Goal: Task Accomplishment & Management: Manage account settings

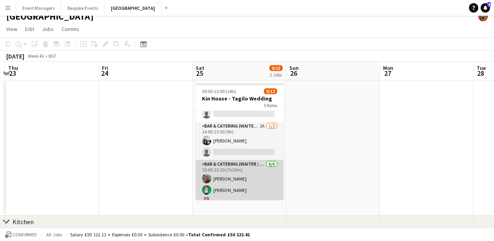
scroll to position [50, 0]
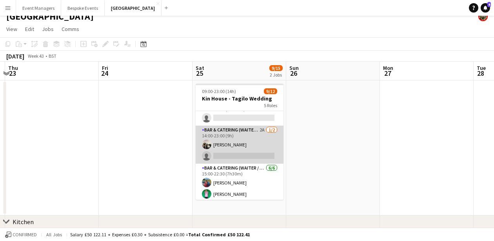
click at [248, 147] on app-card-role "Bar & Catering (Waiter / waitress) 2A [DATE] 14:00-23:00 (9h) [PERSON_NAME] sin…" at bounding box center [239, 144] width 88 height 38
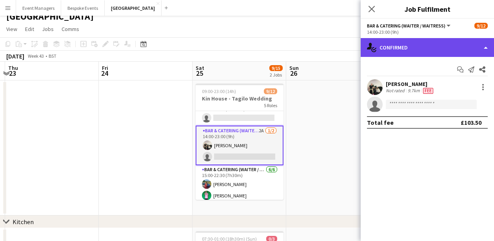
click at [436, 52] on div "single-neutral-actions-check-2 Confirmed" at bounding box center [426, 47] width 133 height 19
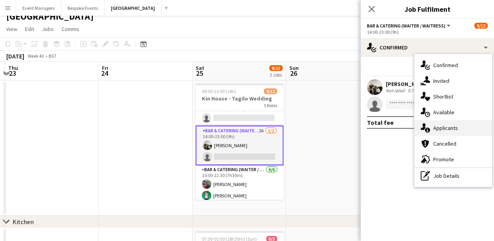
click at [463, 127] on div "single-neutral-actions-information Applicants" at bounding box center [453, 128] width 78 height 16
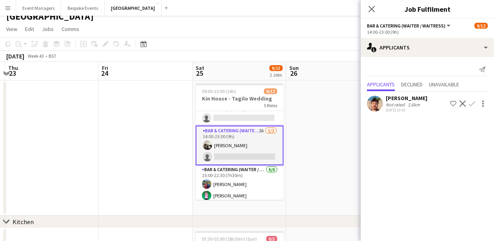
click at [473, 102] on app-icon "Confirm" at bounding box center [472, 103] width 6 height 6
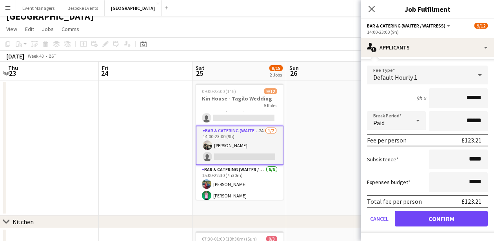
scroll to position [58, 0]
click at [458, 222] on button "Confirm" at bounding box center [440, 218] width 93 height 16
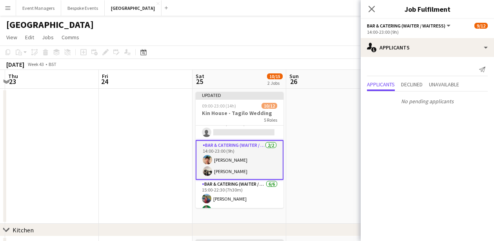
scroll to position [0, 0]
click at [340, 36] on app-page-menu "View Day view expanded Day view collapsed Month view Date picker Jump to [DATE]…" at bounding box center [247, 38] width 494 height 15
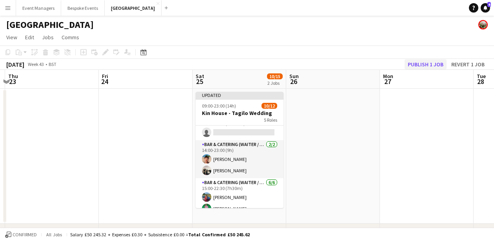
click at [440, 61] on button "Publish 1 job" at bounding box center [425, 64] width 42 height 10
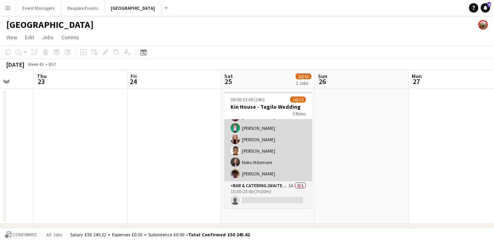
scroll to position [124, 0]
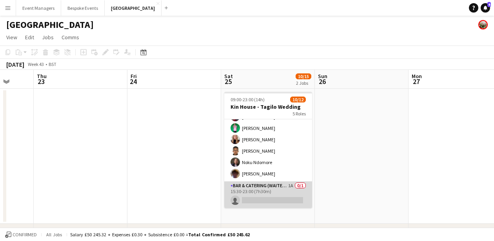
click at [260, 194] on app-card-role "Bar & Catering (Waiter / waitress) 1A 0/1 15:30-23:00 (7h30m) single-neutral-ac…" at bounding box center [268, 194] width 88 height 27
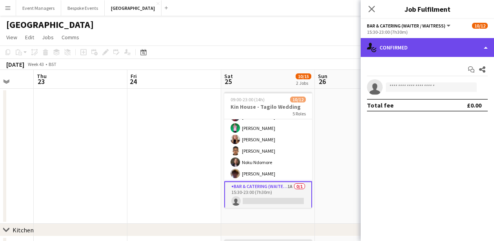
click at [408, 45] on div "single-neutral-actions-check-2 Confirmed" at bounding box center [426, 47] width 133 height 19
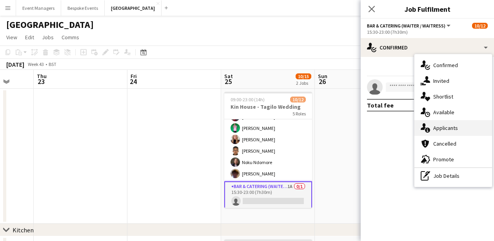
click at [447, 124] on div "single-neutral-actions-information Applicants" at bounding box center [453, 128] width 78 height 16
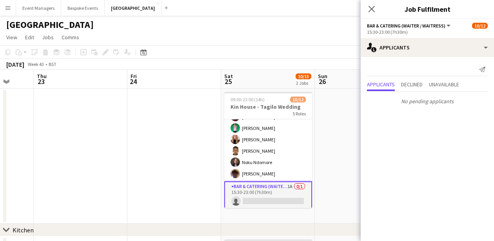
scroll to position [0, 0]
click at [326, 102] on app-date-cell at bounding box center [362, 156] width 94 height 135
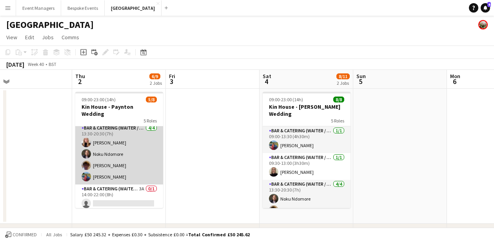
scroll to position [0, 208]
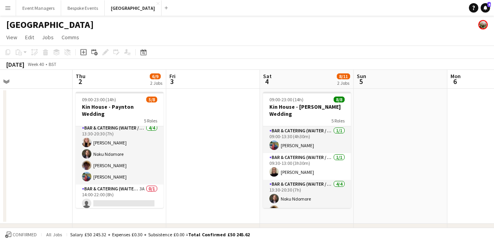
click at [188, 22] on div "[GEOGRAPHIC_DATA]" at bounding box center [247, 23] width 494 height 15
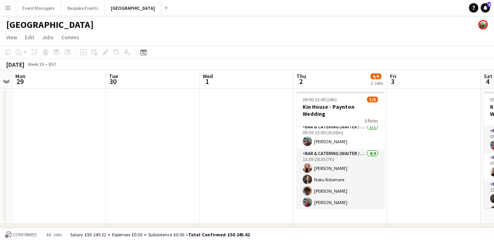
scroll to position [0, 0]
click at [174, 38] on app-page-menu "View Day view expanded Day view collapsed Month view Date picker Jump to [DATE]…" at bounding box center [247, 38] width 494 height 15
click at [112, 14] on button "[GEOGRAPHIC_DATA] Close" at bounding box center [133, 7] width 57 height 15
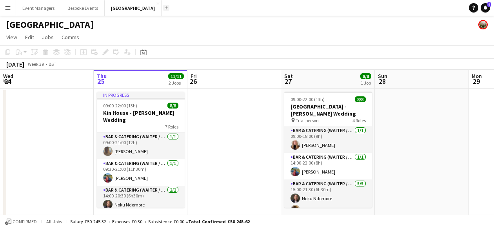
click at [163, 9] on button "Add" at bounding box center [166, 8] width 6 height 6
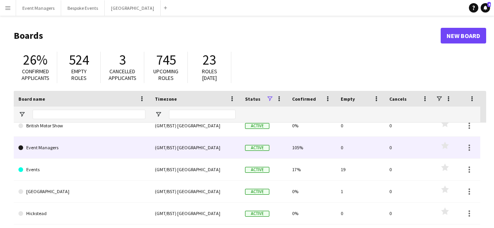
scroll to position [71, 0]
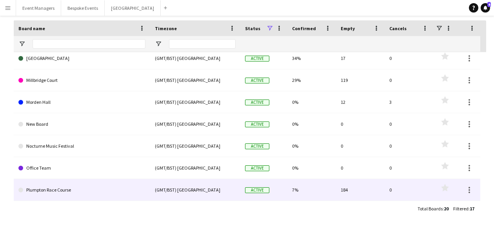
click at [76, 188] on link "Plumpton Race Course" at bounding box center [81, 190] width 127 height 22
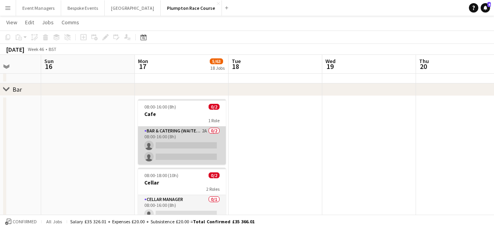
click at [189, 151] on app-card-role "Bar & Catering (Waiter / waitress) 2A 0/2 08:00-16:00 (8h) single-neutral-actio…" at bounding box center [182, 146] width 88 height 38
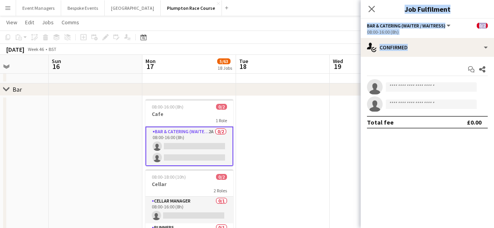
drag, startPoint x: 348, startPoint y: 101, endPoint x: 402, endPoint y: 88, distance: 55.3
click at [402, 88] on body "Menu Boards Boards Boards All jobs Status Workforce Workforce My Workforce Recr…" at bounding box center [247, 3] width 494 height 1776
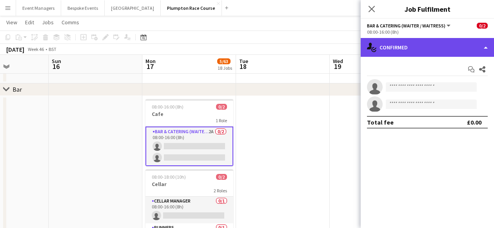
click at [411, 55] on div "single-neutral-actions-check-2 Confirmed" at bounding box center [426, 47] width 133 height 19
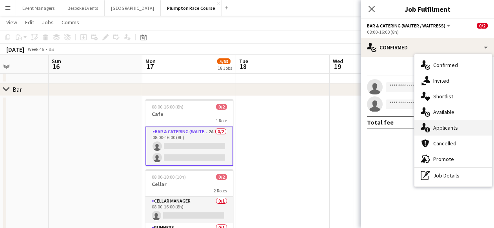
click at [446, 122] on div "single-neutral-actions-information Applicants" at bounding box center [453, 128] width 78 height 16
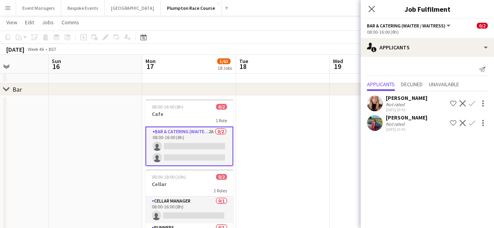
click at [471, 106] on app-icon "Confirm" at bounding box center [472, 103] width 6 height 6
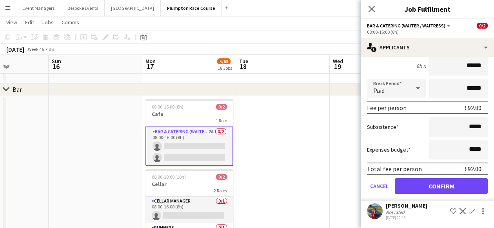
click at [447, 181] on button "Confirm" at bounding box center [440, 186] width 93 height 16
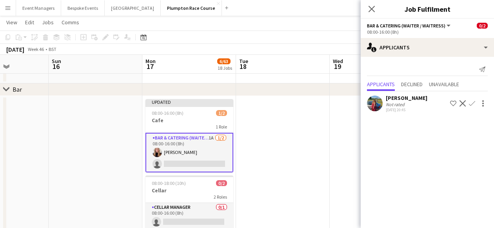
click at [473, 101] on app-icon "Confirm" at bounding box center [472, 103] width 6 height 6
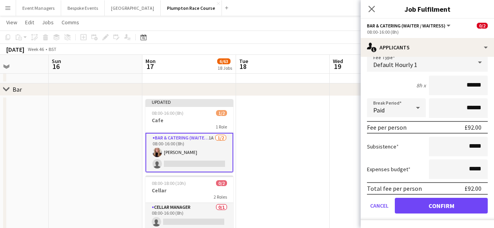
click at [451, 208] on button "Confirm" at bounding box center [440, 206] width 93 height 16
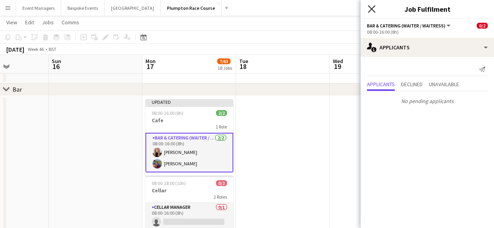
click at [371, 11] on icon "Close pop-in" at bounding box center [370, 8] width 7 height 7
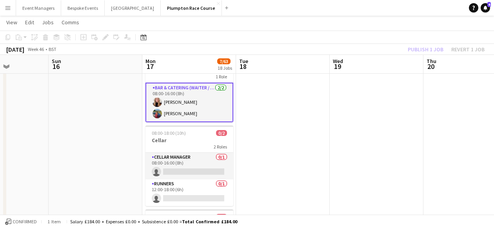
click at [422, 49] on div "Publish 1 job Revert 1 job" at bounding box center [446, 49] width 96 height 10
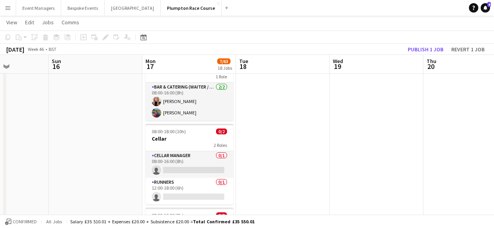
click at [422, 49] on button "Publish 1 job" at bounding box center [425, 49] width 42 height 10
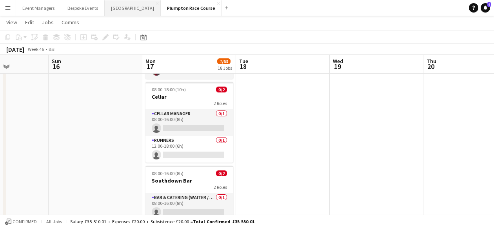
click at [114, 10] on button "[GEOGRAPHIC_DATA] Close" at bounding box center [133, 7] width 56 height 15
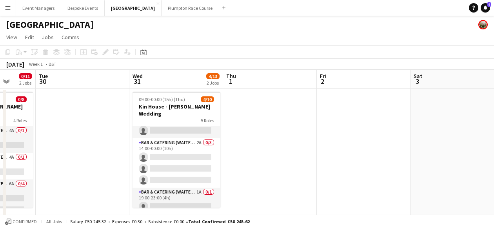
scroll to position [101, 0]
click at [161, 8] on button "Plumpton Race Course Close" at bounding box center [190, 7] width 58 height 15
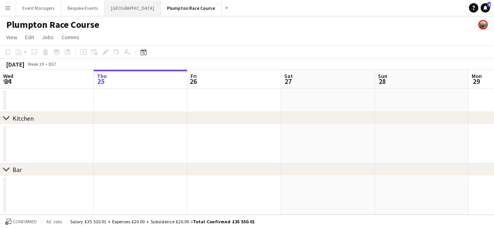
click at [121, 8] on button "[GEOGRAPHIC_DATA] Close" at bounding box center [133, 7] width 56 height 15
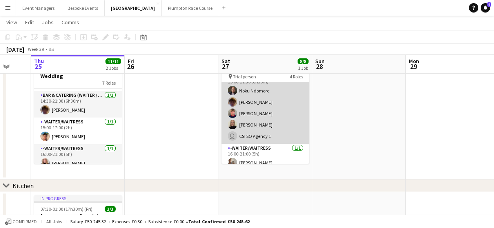
scroll to position [63, 0]
click at [259, 118] on app-card-role "Bar & Catering (Waiter / waitress) [DATE] 15:00-21:30 (6h30m) Noku Ndomore [PER…" at bounding box center [265, 108] width 88 height 72
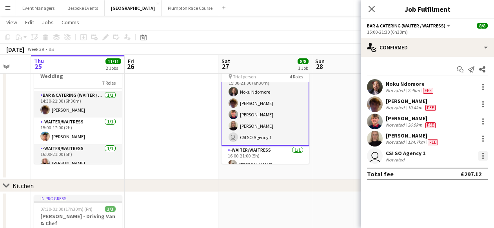
click at [483, 157] on div at bounding box center [482, 155] width 9 height 9
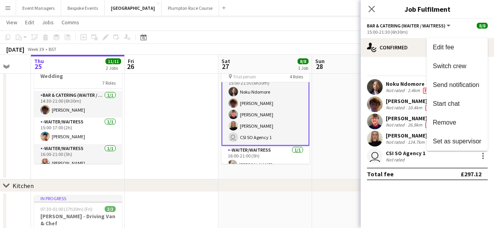
click at [404, 51] on div at bounding box center [247, 114] width 494 height 228
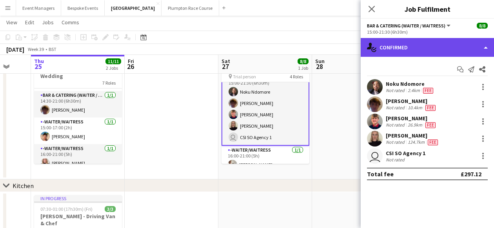
click at [404, 51] on div "single-neutral-actions-check-2 Confirmed" at bounding box center [426, 47] width 133 height 19
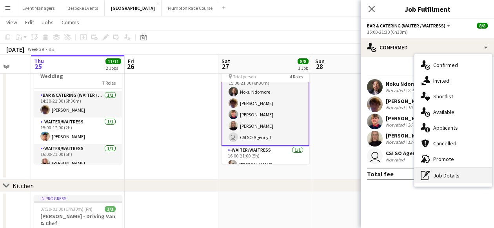
click at [456, 181] on div "pen-write Job Details" at bounding box center [453, 176] width 78 height 16
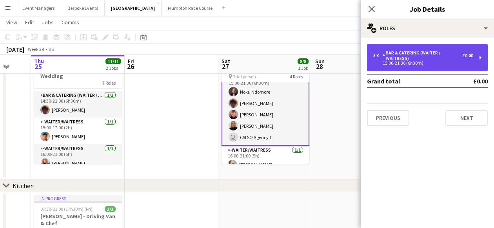
click at [401, 53] on div "Bar & Catering (Waiter / waitress)" at bounding box center [422, 55] width 80 height 11
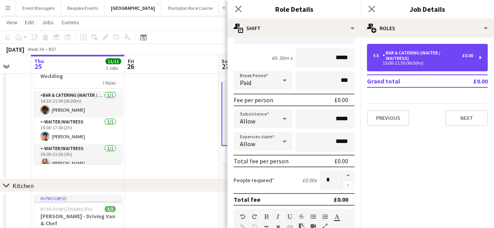
scroll to position [94, 0]
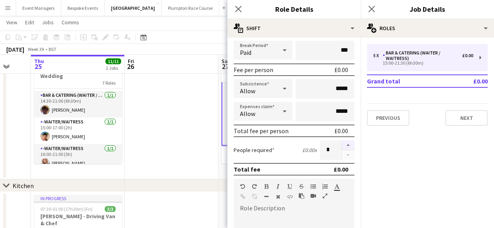
click at [348, 145] on button "button" at bounding box center [348, 145] width 13 height 10
type input "*"
click at [373, 9] on icon "Close pop-in" at bounding box center [370, 8] width 7 height 7
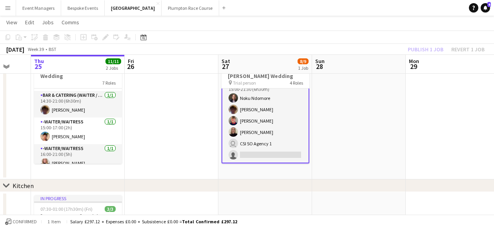
click at [435, 50] on div "Publish 1 job Revert 1 job" at bounding box center [446, 49] width 96 height 10
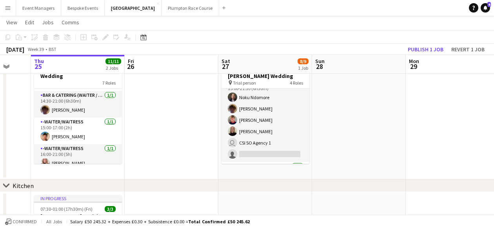
click at [435, 50] on button "Publish 1 job" at bounding box center [425, 49] width 42 height 10
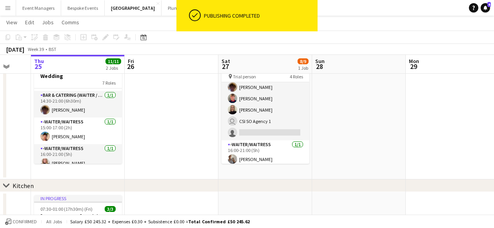
click at [255, 104] on app-card-role "Bar & Catering (Waiter / waitress) 2A [DATE] 15:00-21:30 (6h30m) Noku Ndomore […" at bounding box center [265, 98] width 88 height 83
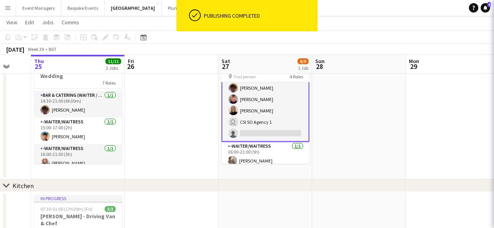
scroll to position [76, 0]
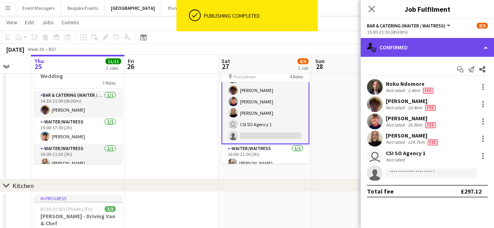
click at [409, 52] on div "single-neutral-actions-check-2 Confirmed" at bounding box center [426, 47] width 133 height 19
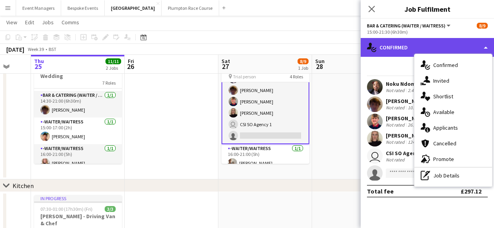
click at [409, 52] on div "single-neutral-actions-check-2 Confirmed" at bounding box center [426, 47] width 133 height 19
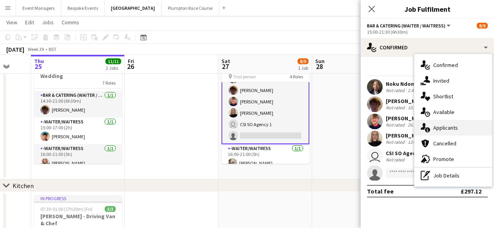
click at [450, 127] on span "Applicants" at bounding box center [445, 127] width 25 height 7
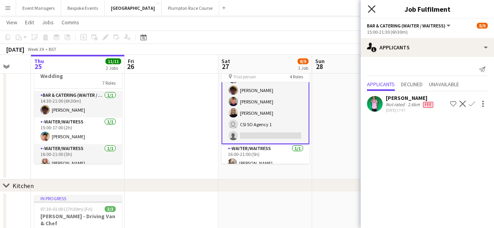
click at [374, 12] on icon at bounding box center [370, 8] width 7 height 7
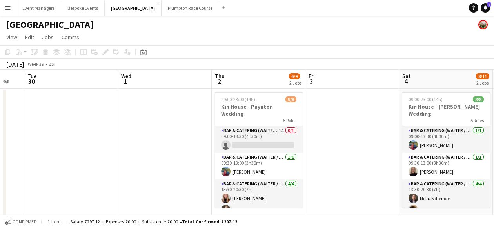
scroll to position [0, 353]
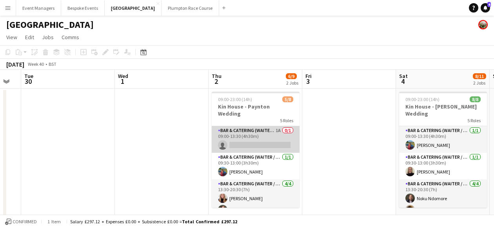
click at [237, 141] on app-card-role "Bar & Catering (Waiter / waitress) 1A 0/1 09:00-13:30 (4h30m) single-neutral-ac…" at bounding box center [256, 139] width 88 height 27
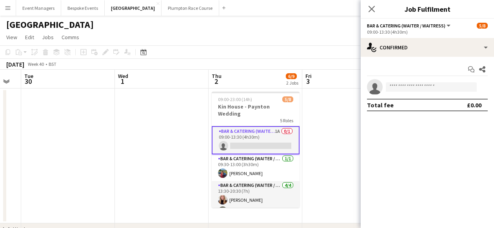
scroll to position [75, 0]
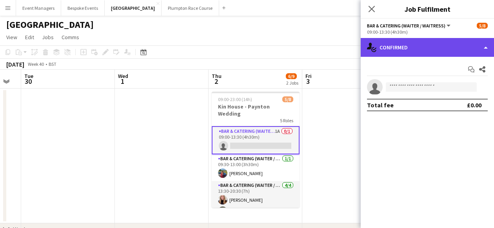
click at [433, 43] on div "single-neutral-actions-check-2 Confirmed" at bounding box center [426, 47] width 133 height 19
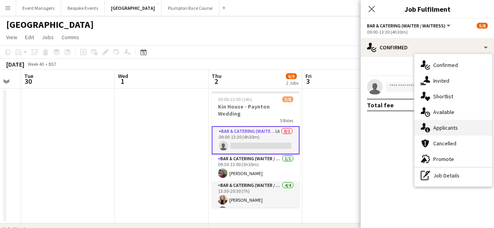
click at [454, 131] on div "single-neutral-actions-information Applicants" at bounding box center [453, 128] width 78 height 16
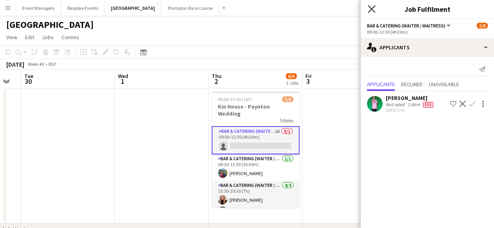
click at [369, 9] on icon "Close pop-in" at bounding box center [370, 8] width 7 height 7
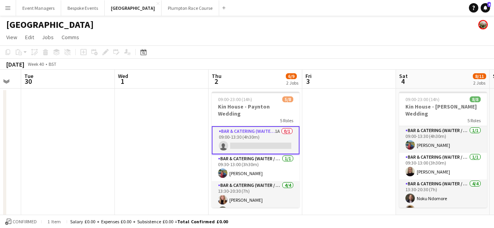
click at [248, 143] on app-card-role "Bar & Catering (Waiter / waitress) 1A 0/1 09:00-13:30 (4h30m) single-neutral-ac…" at bounding box center [256, 140] width 88 height 28
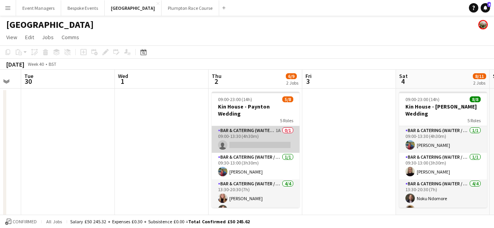
click at [248, 143] on app-card-role "Bar & Catering (Waiter / waitress) 1A 0/1 09:00-13:30 (4h30m) single-neutral-ac…" at bounding box center [256, 139] width 88 height 27
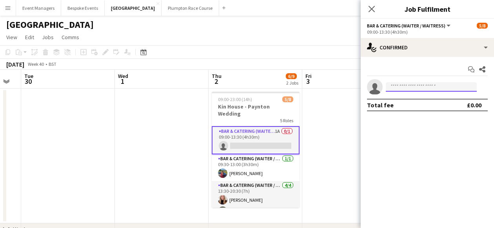
click at [416, 85] on input at bounding box center [430, 86] width 91 height 9
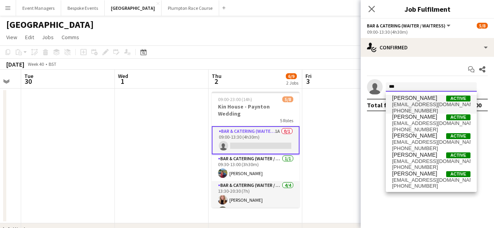
type input "***"
click at [414, 107] on span "[EMAIL_ADDRESS][DOMAIN_NAME]" at bounding box center [431, 104] width 78 height 6
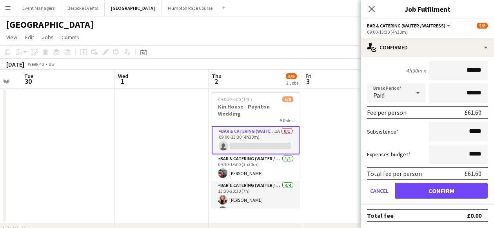
scroll to position [67, 0]
click at [450, 194] on button "Confirm" at bounding box center [440, 191] width 93 height 16
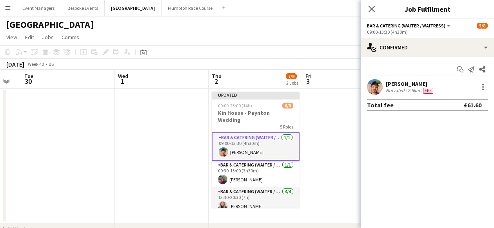
scroll to position [0, 0]
click at [370, 8] on icon at bounding box center [370, 8] width 7 height 7
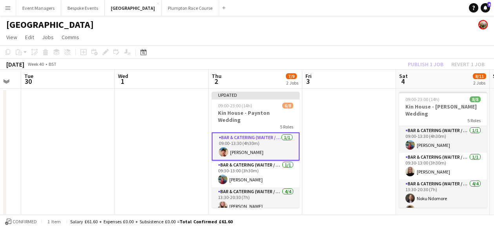
click at [433, 67] on div "Publish 1 job Revert 1 job" at bounding box center [446, 64] width 96 height 10
click at [433, 67] on button "Publish 1 job" at bounding box center [425, 64] width 42 height 10
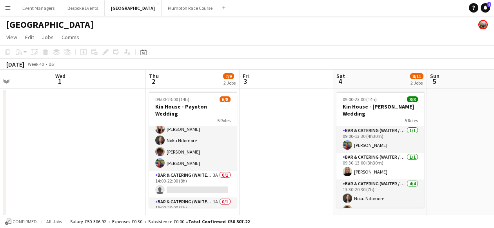
scroll to position [70, 0]
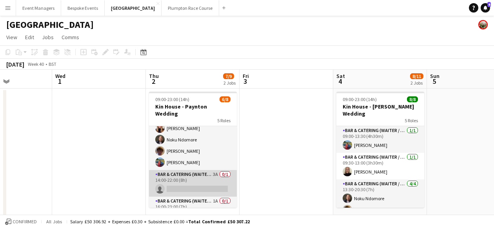
click at [208, 180] on app-card-role "Bar & Catering (Waiter / waitress) 3A 0/1 14:00-22:00 (8h) single-neutral-actio…" at bounding box center [193, 183] width 88 height 27
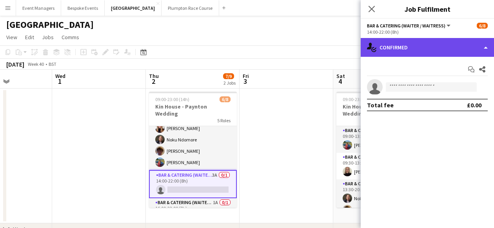
click at [407, 50] on div "single-neutral-actions-check-2 Confirmed" at bounding box center [426, 47] width 133 height 19
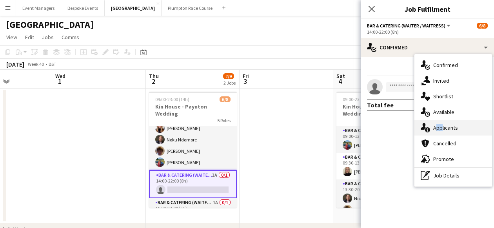
click at [438, 124] on div "single-neutral-actions-information Applicants" at bounding box center [453, 128] width 78 height 16
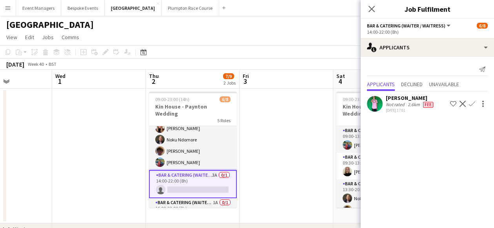
click at [438, 124] on mat-expansion-panel "users2 Applicants Send notification Applicants Declined Unavailable [PERSON_NAM…" at bounding box center [426, 142] width 133 height 171
click at [373, 10] on icon at bounding box center [370, 8] width 7 height 7
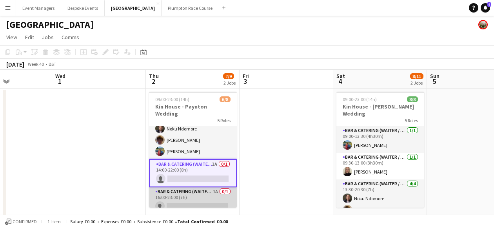
scroll to position [80, 0]
click at [202, 191] on app-card-role "Bar & Catering (Waiter / waitress) 1A 0/1 16:00-23:00 (7h) single-neutral-actio…" at bounding box center [193, 201] width 88 height 27
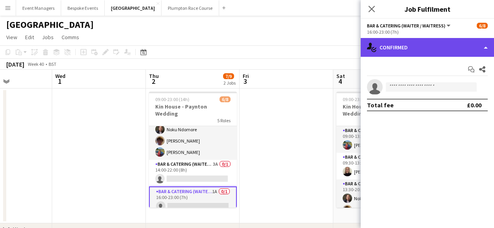
click at [407, 48] on div "single-neutral-actions-check-2 Confirmed" at bounding box center [426, 47] width 133 height 19
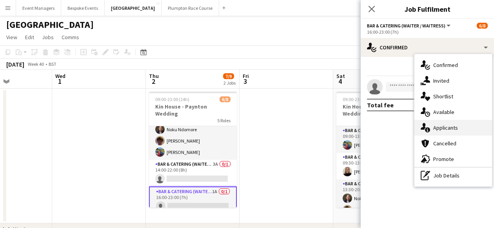
click at [432, 127] on div "single-neutral-actions-information Applicants" at bounding box center [453, 128] width 78 height 16
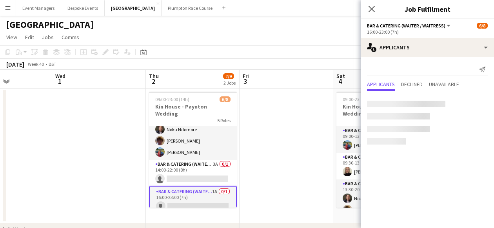
click at [432, 127] on mat-expansion-panel "users2 Applicants Send notification Applicants Declined Unavailable" at bounding box center [426, 142] width 133 height 171
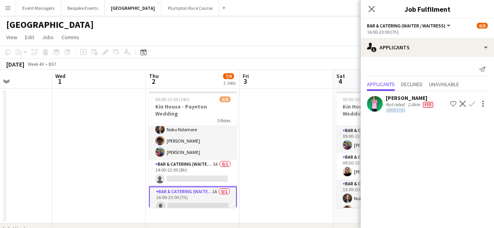
drag, startPoint x: 432, startPoint y: 127, endPoint x: 314, endPoint y: 127, distance: 118.3
click at [314, 127] on body "Menu Boards Boards Boards All jobs Status Workforce Workforce My Workforce Recr…" at bounding box center [247, 210] width 494 height 420
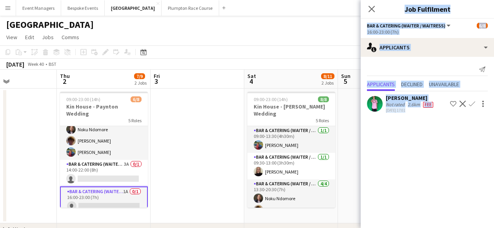
scroll to position [0, 346]
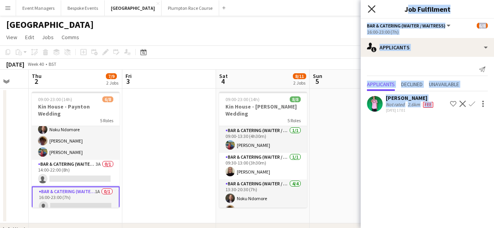
click at [368, 9] on icon "Close pop-in" at bounding box center [370, 8] width 7 height 7
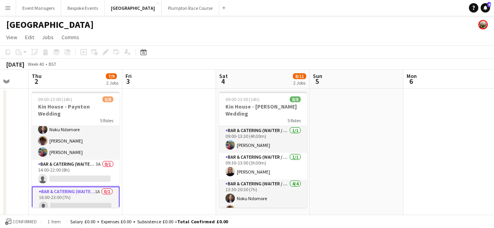
click at [368, 9] on app-navbar "Menu Boards Boards Boards All jobs Status Workforce Workforce My Workforce Recr…" at bounding box center [247, 8] width 494 height 16
